Goal: Task Accomplishment & Management: Manage account settings

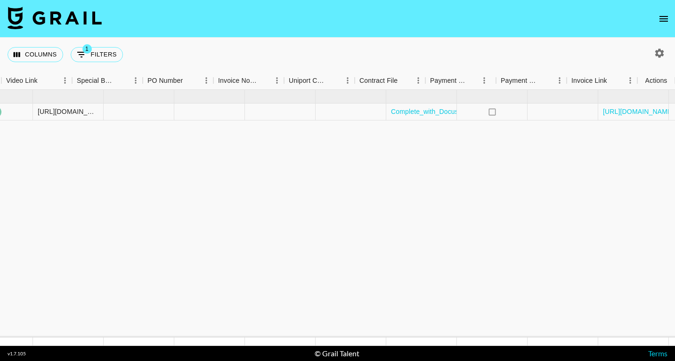
scroll to position [0, 1136]
click at [655, 111] on icon "select merge strategy" at bounding box center [655, 111] width 11 height 11
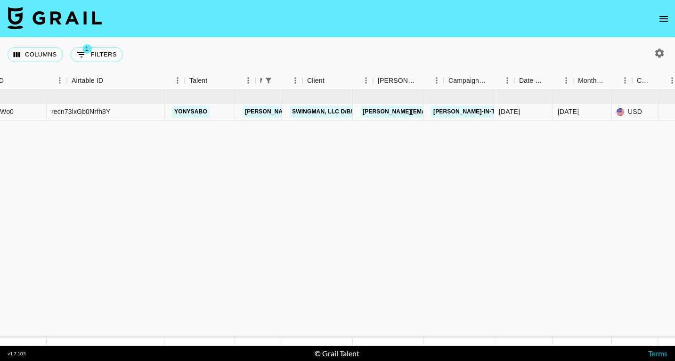
scroll to position [0, 0]
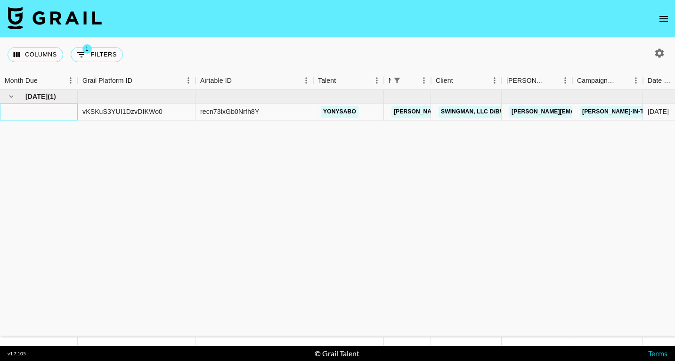
click at [37, 110] on div at bounding box center [39, 112] width 78 height 17
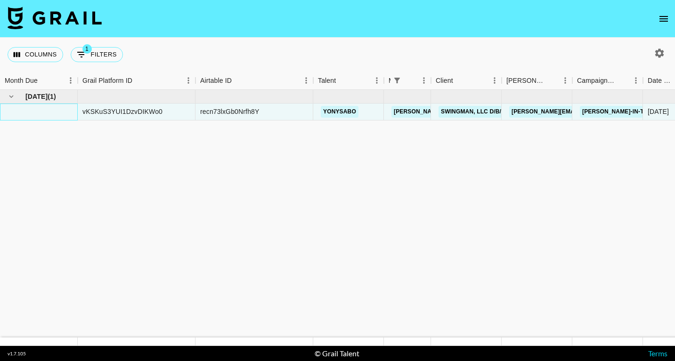
click at [37, 110] on div at bounding box center [39, 112] width 78 height 17
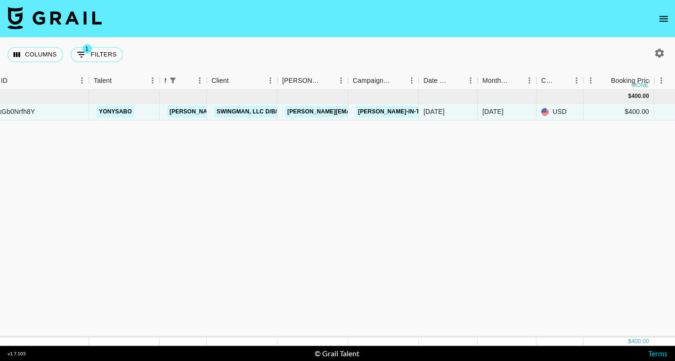
scroll to position [0, 225]
click at [260, 109] on link "Swingman, LLC d/b/a Zoned Gaming" at bounding box center [272, 112] width 116 height 12
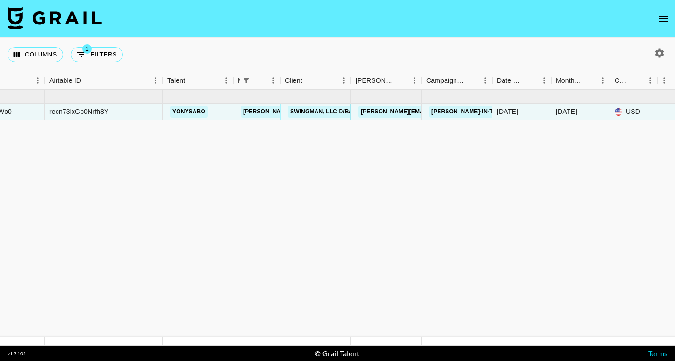
scroll to position [0, 145]
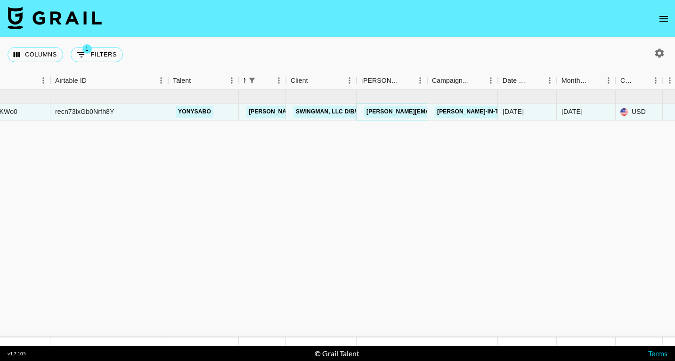
click at [379, 113] on link "[PERSON_NAME][EMAIL_ADDRESS][DOMAIN_NAME]" at bounding box center [441, 112] width 154 height 12
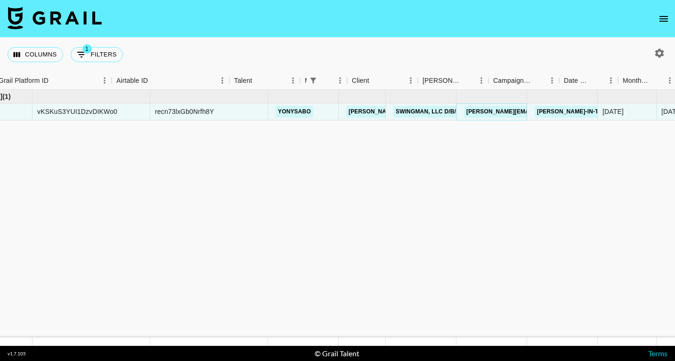
scroll to position [0, 0]
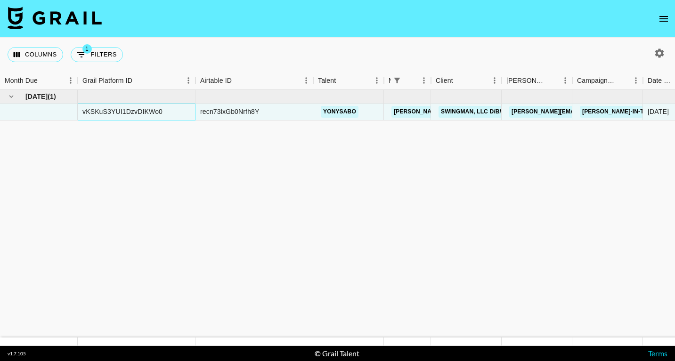
click at [136, 114] on div "vKSKuS3YUI1DzvDIKWo0" at bounding box center [122, 111] width 80 height 9
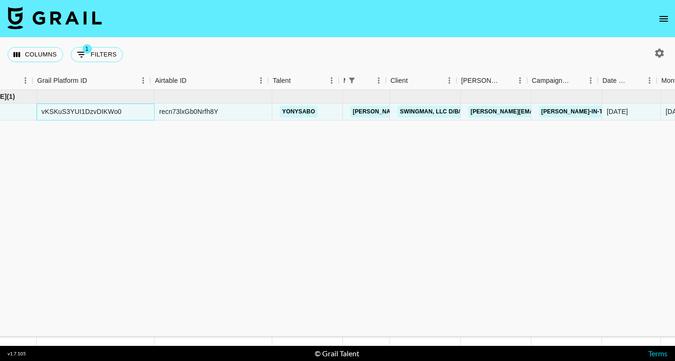
scroll to position [0, 89]
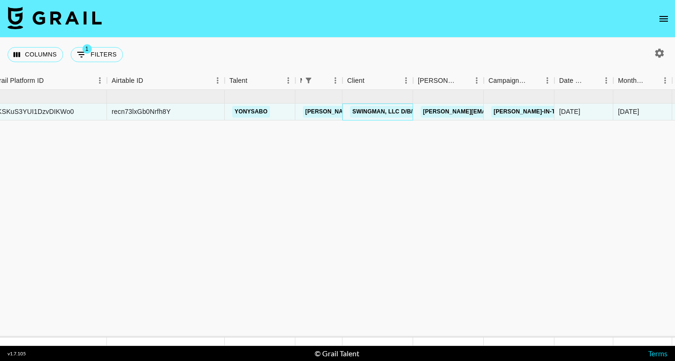
click at [387, 104] on div "Swingman, LLC d/b/a Zoned Gaming" at bounding box center [407, 111] width 121 height 17
click at [383, 114] on link "Swingman, LLC d/b/a Zoned Gaming" at bounding box center [408, 112] width 116 height 12
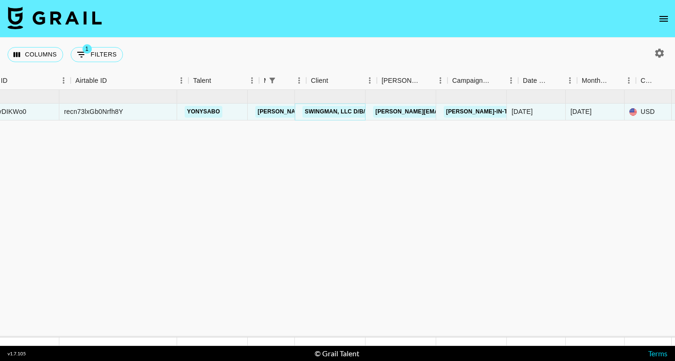
scroll to position [0, 146]
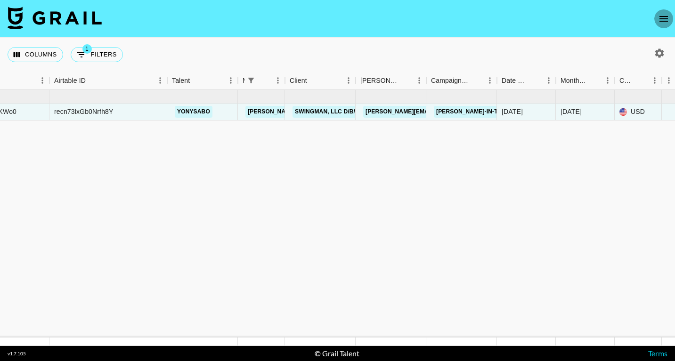
click at [664, 16] on icon "open drawer" at bounding box center [663, 19] width 8 height 6
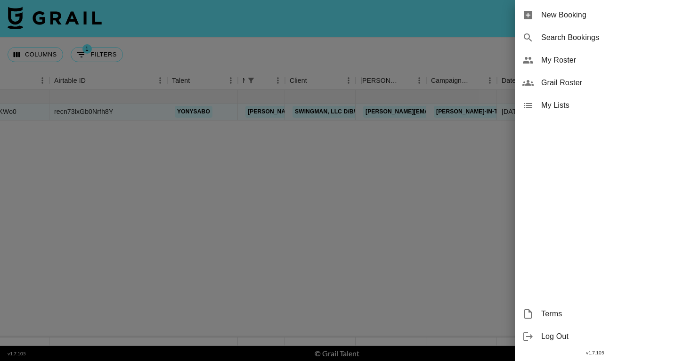
click at [556, 58] on span "My Roster" at bounding box center [604, 60] width 126 height 11
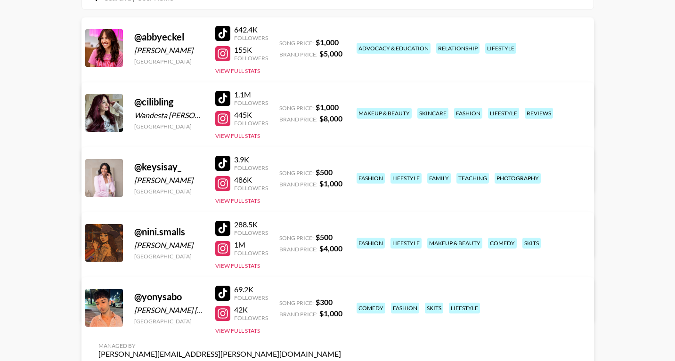
scroll to position [130, 0]
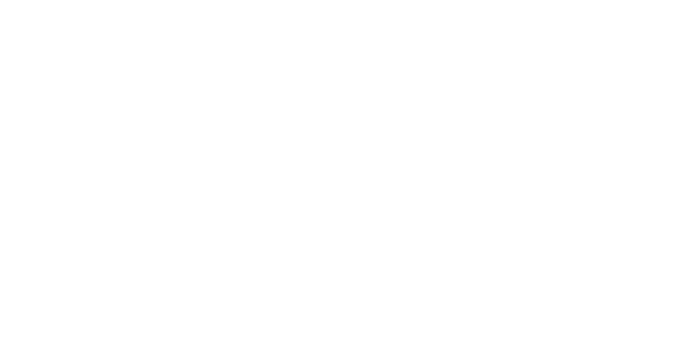
select select "USD"
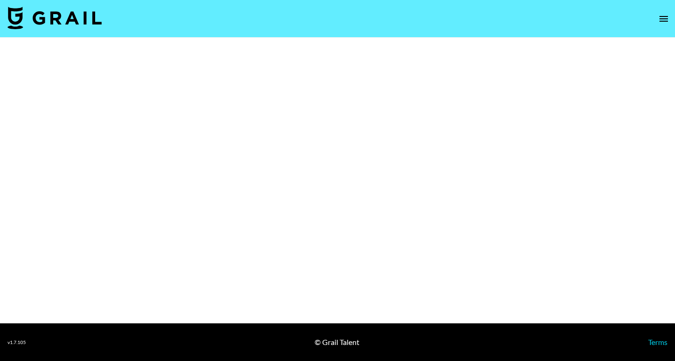
select select "Brand"
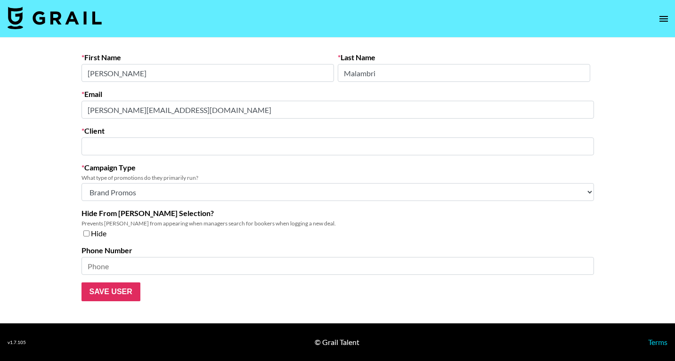
type input "Swingman, LLC d/b/a Zoned Gaming"
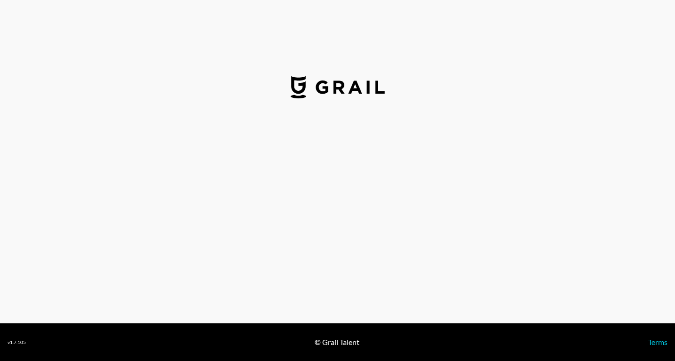
select select "USD"
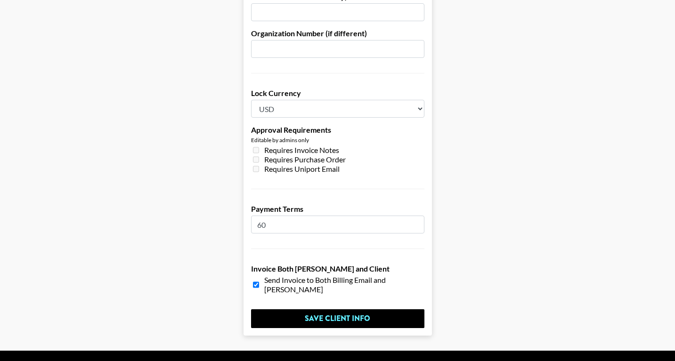
scroll to position [712, 0]
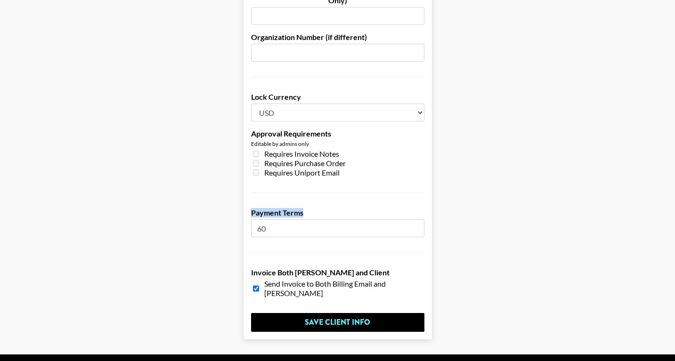
drag, startPoint x: 252, startPoint y: 186, endPoint x: 318, endPoint y: 186, distance: 65.5
click at [318, 208] on label "Payment Terms" at bounding box center [337, 212] width 173 height 9
drag, startPoint x: 265, startPoint y: 259, endPoint x: 307, endPoint y: 273, distance: 44.1
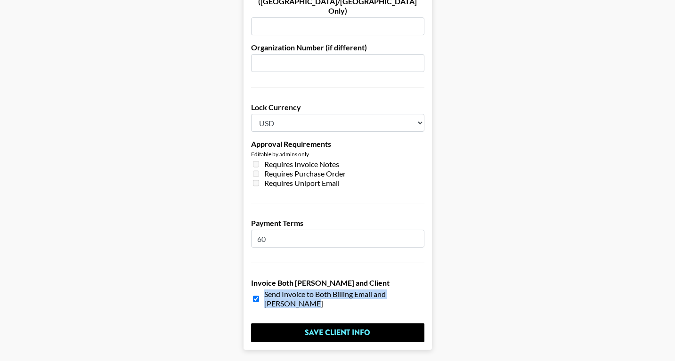
scroll to position [717, 0]
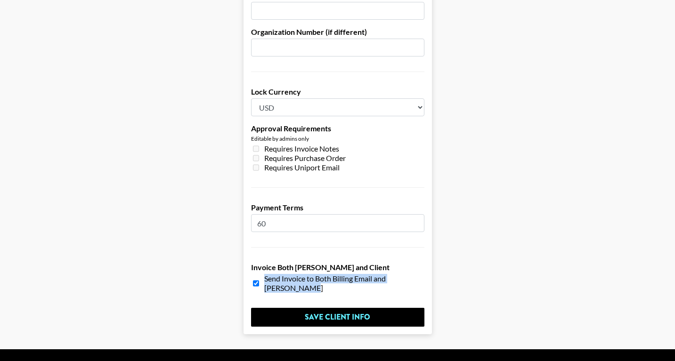
click at [330, 214] on input "60" at bounding box center [337, 223] width 173 height 18
type input "63"
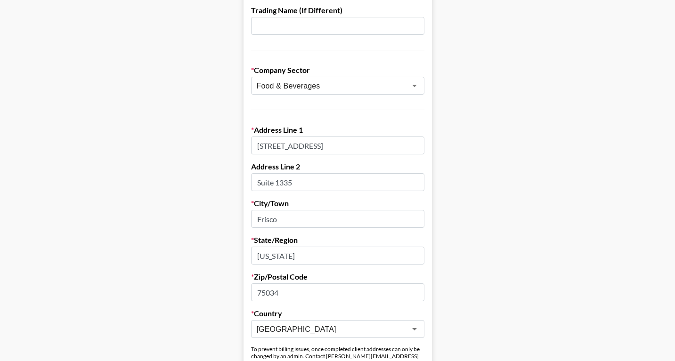
scroll to position [170, 0]
